Goal: Task Accomplishment & Management: Manage account settings

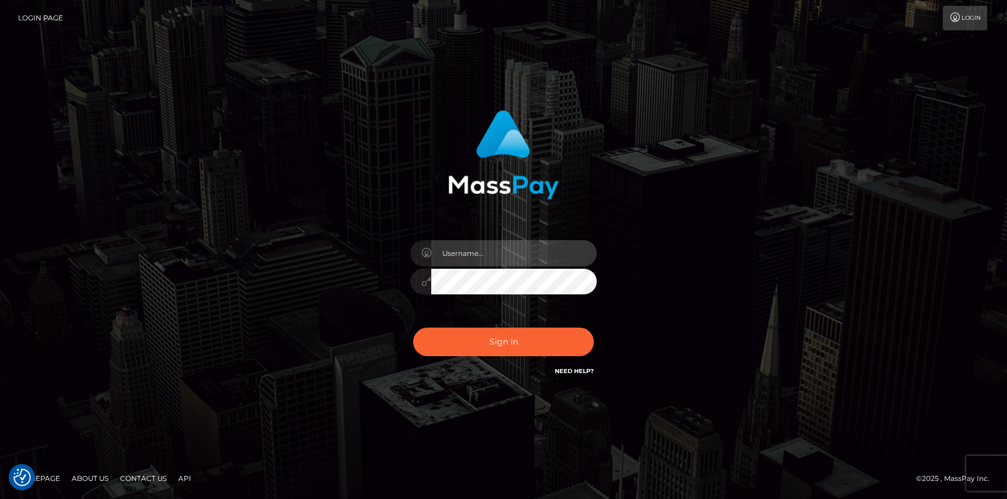
click at [474, 244] on input "text" at bounding box center [513, 253] width 165 height 26
type input "Neel Bhalla"
click at [413, 327] on button "Sign in" at bounding box center [503, 341] width 181 height 29
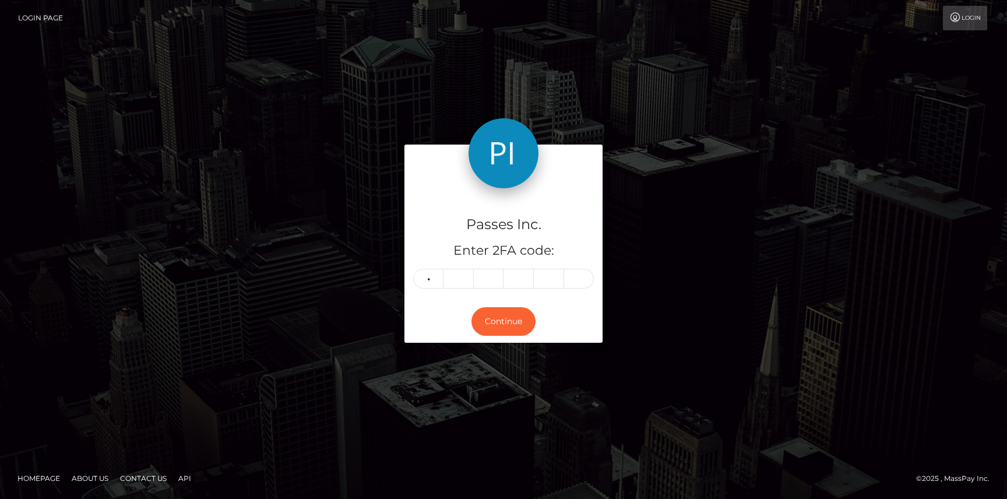
type input "8"
type input "5"
type input "3"
type input "2"
type input "3"
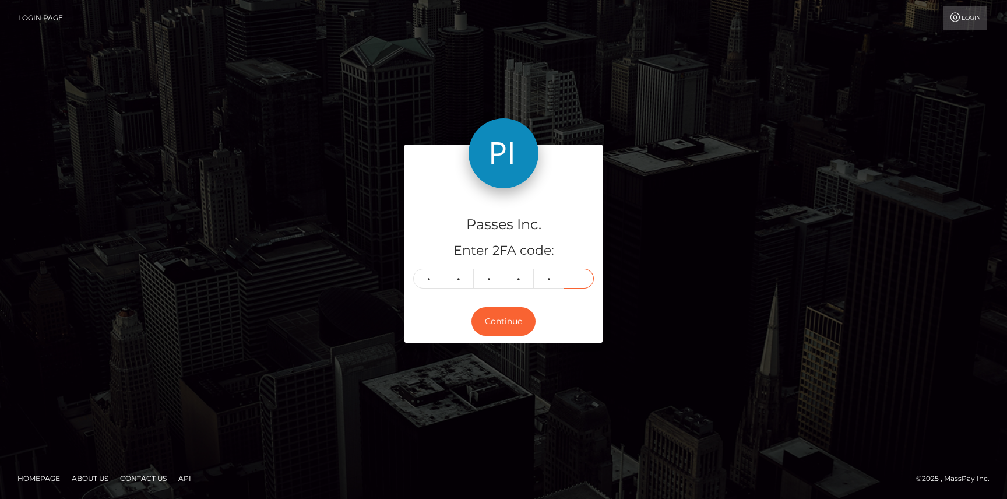
type input "3"
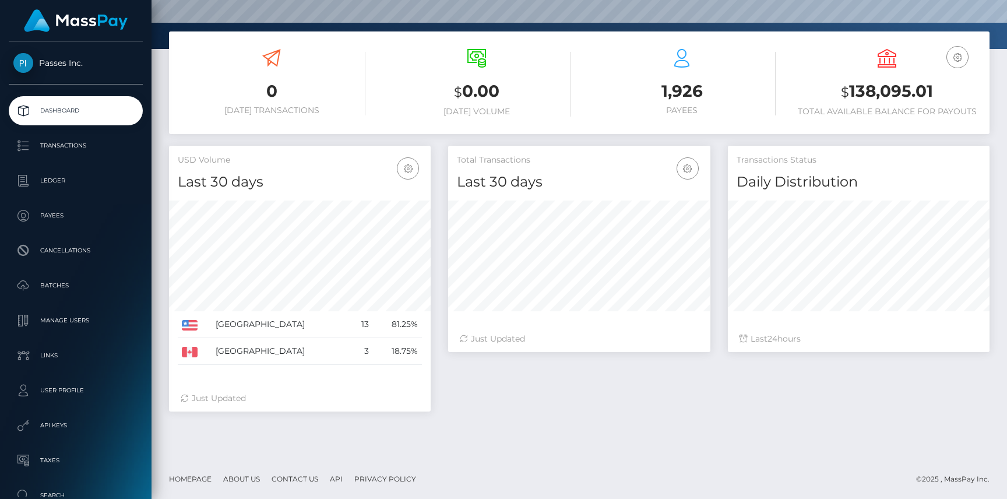
scroll to position [172, 0]
click at [909, 64] on div "USD Balance $ 138,095.01 Total Available Balance for Payouts" at bounding box center [887, 83] width 188 height 68
click at [859, 82] on h3 "$ 138,095.01" at bounding box center [887, 92] width 188 height 24
click at [76, 145] on p "Transactions" at bounding box center [75, 145] width 125 height 17
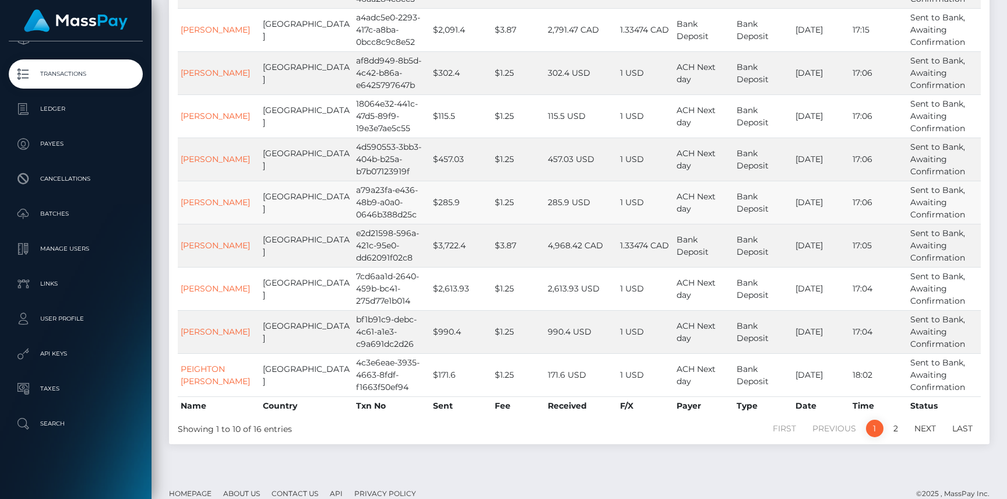
scroll to position [244, 0]
